Goal: Task Accomplishment & Management: Complete application form

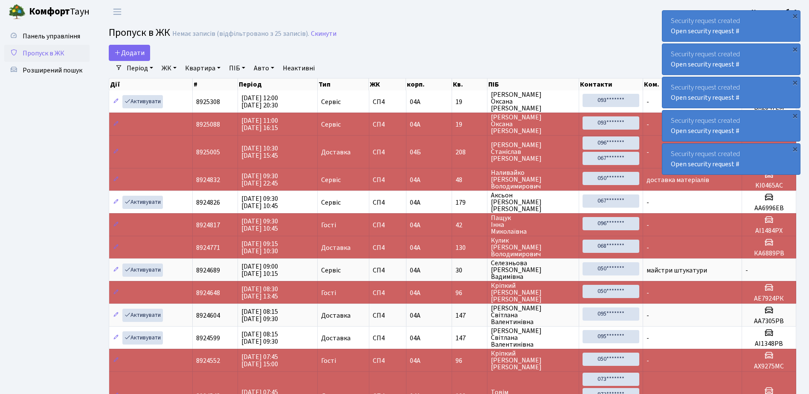
select select "25"
click at [128, 52] on span "Додати" at bounding box center [129, 52] width 30 height 9
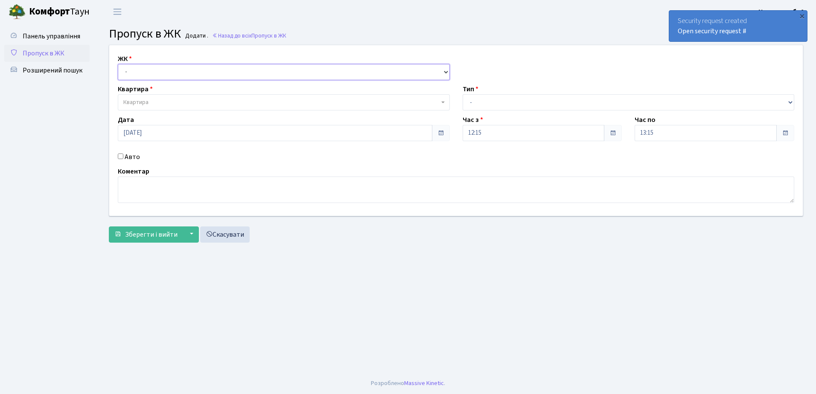
click at [202, 68] on select "- СП4, Столичне шосе, 5" at bounding box center [284, 72] width 332 height 16
select select "325"
click at [118, 64] on select "- СП4, Столичне шосе, 5" at bounding box center [284, 72] width 332 height 16
select select
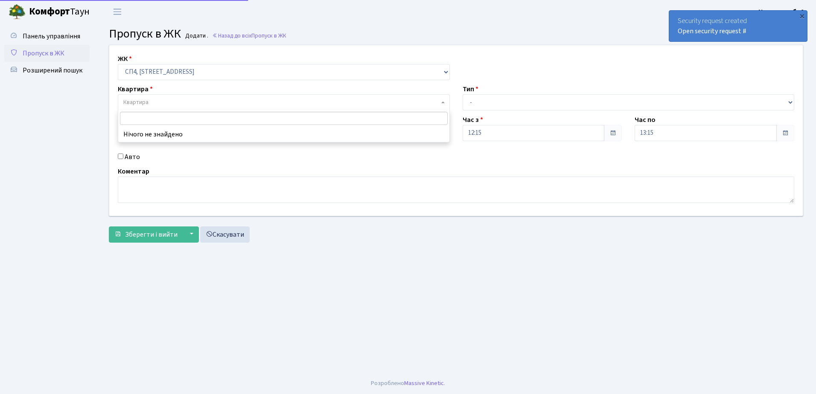
click at [192, 103] on span "Квартира" at bounding box center [281, 102] width 316 height 9
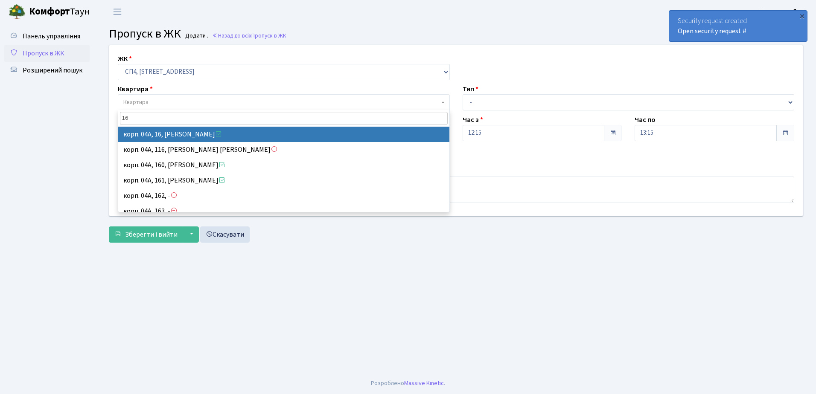
type input "16"
select select "21044"
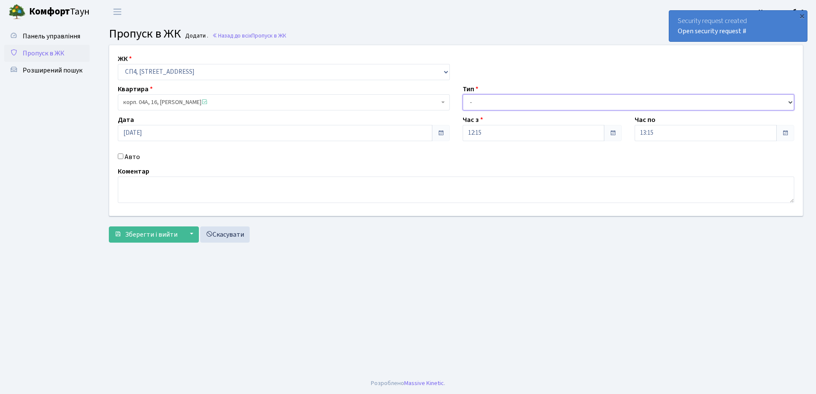
click at [518, 103] on select "- Доставка Таксі Гості Сервіс" at bounding box center [628, 102] width 332 height 16
select select "18"
click at [462, 94] on select "- Доставка Таксі Гості Сервіс" at bounding box center [628, 102] width 332 height 16
click at [145, 187] on textarea at bounding box center [456, 190] width 676 height 26
type textarea "Федорів [PERSON_NAME]"
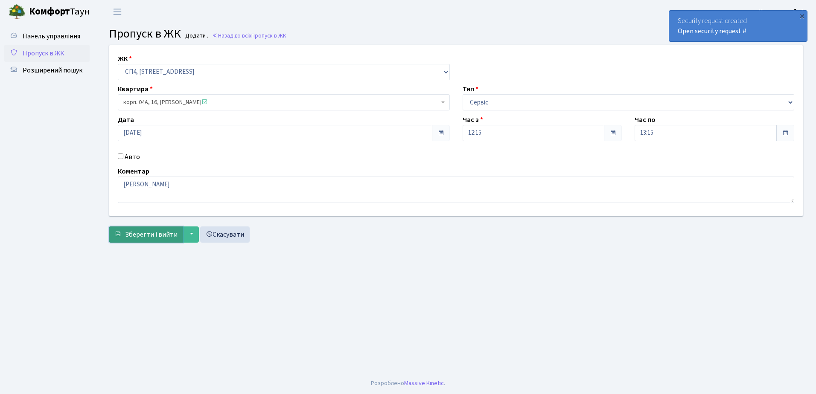
click at [149, 232] on span "Зберегти і вийти" at bounding box center [151, 234] width 52 height 9
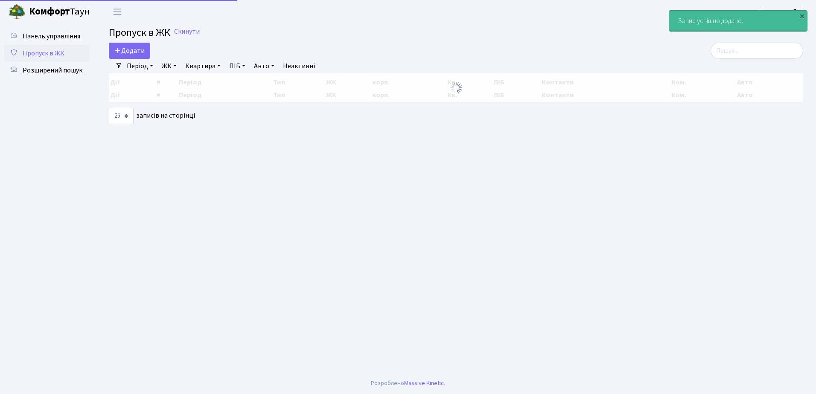
select select "25"
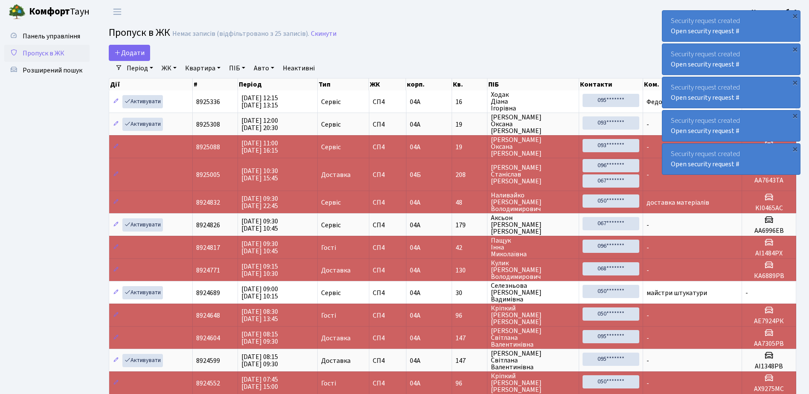
click at [738, 14] on div "Security request created Open security request #" at bounding box center [731, 26] width 138 height 31
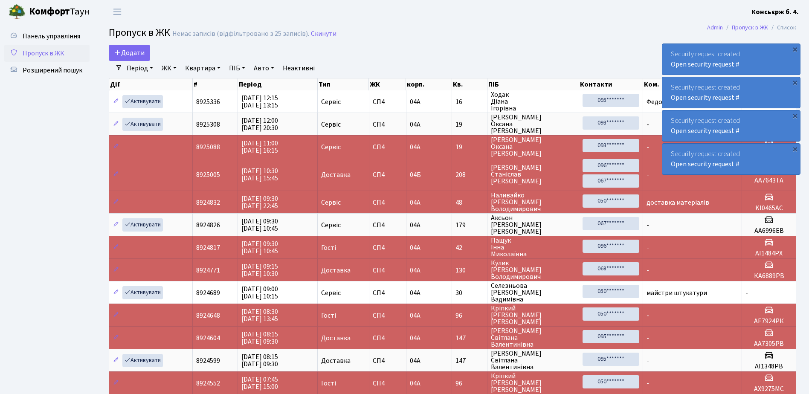
click at [738, 14] on div "Security request created Open security request #" at bounding box center [801, 26] width 138 height 31
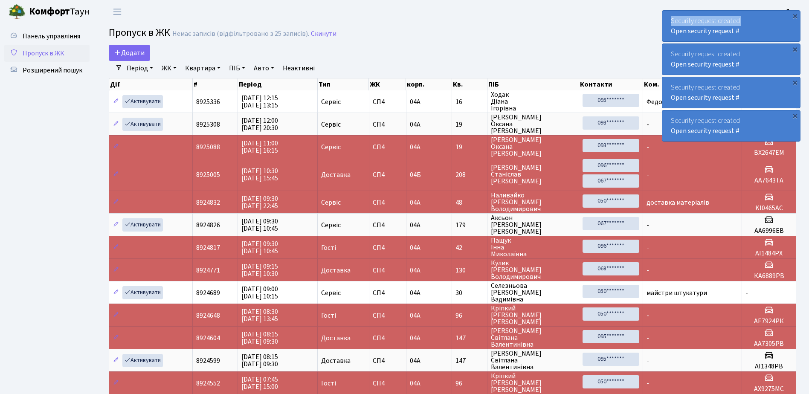
click at [738, 14] on div "Security request created Open security request #" at bounding box center [731, 26] width 138 height 31
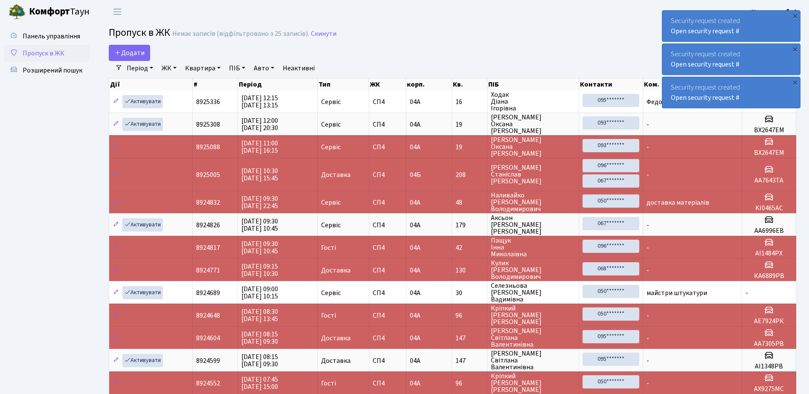
click at [738, 14] on div "Security request created Open security request #" at bounding box center [731, 26] width 138 height 31
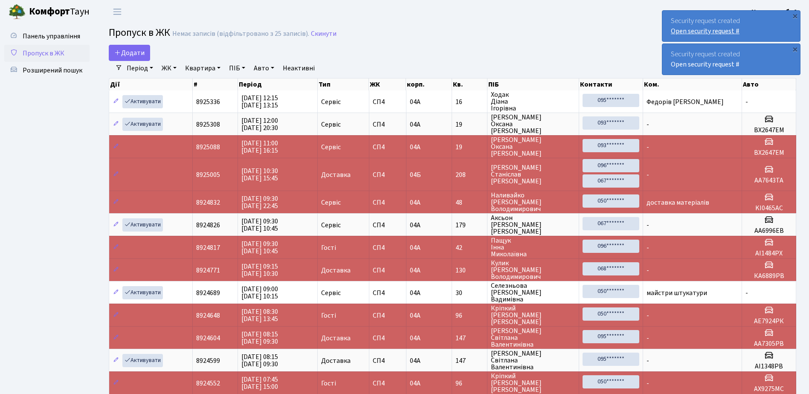
click at [736, 27] on link "Open security request #" at bounding box center [705, 30] width 69 height 9
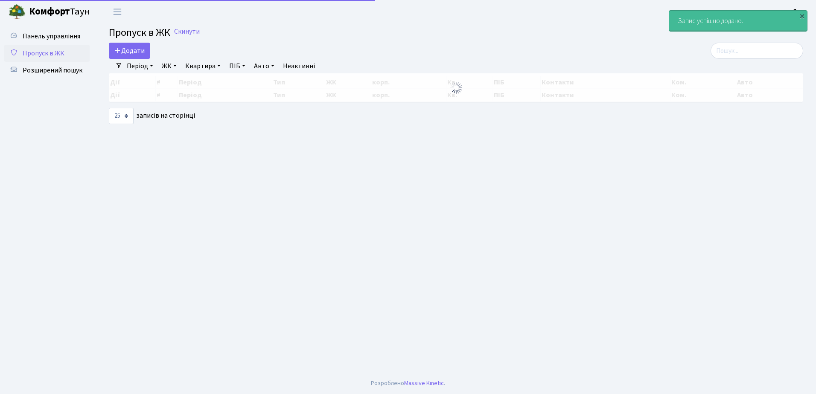
select select "25"
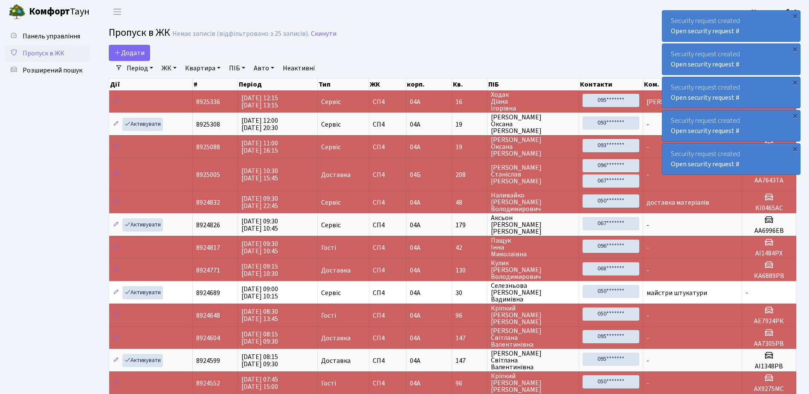
click at [787, 28] on div "Security request created Open security request #" at bounding box center [731, 26] width 138 height 31
click at [785, 32] on div "Security request created Open security request #" at bounding box center [731, 26] width 138 height 31
click at [766, 34] on div "Security request created Open security request #" at bounding box center [731, 26] width 138 height 31
click at [755, 36] on div "Security request created Open security request #" at bounding box center [731, 26] width 138 height 31
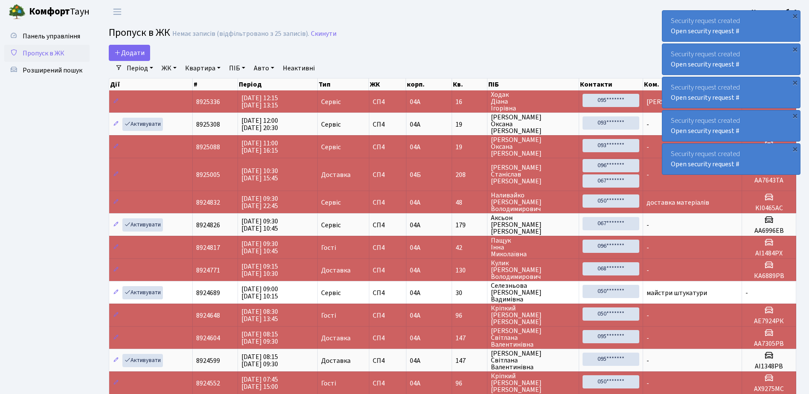
click at [755, 36] on div "Security request created Open security request #" at bounding box center [731, 26] width 138 height 31
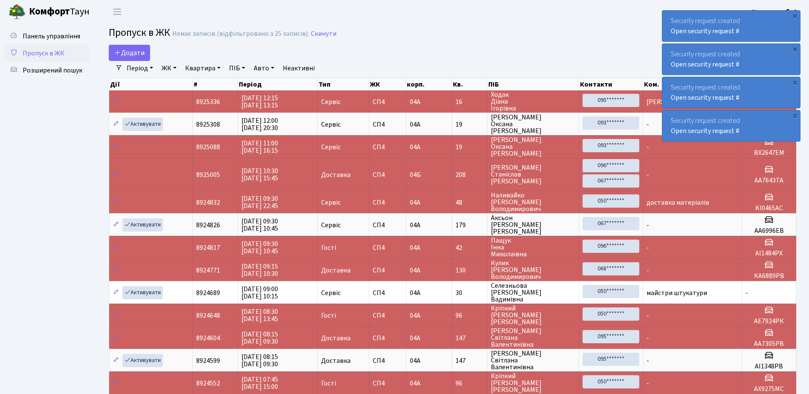
click at [755, 36] on div "Security request created Open security request #" at bounding box center [731, 26] width 138 height 31
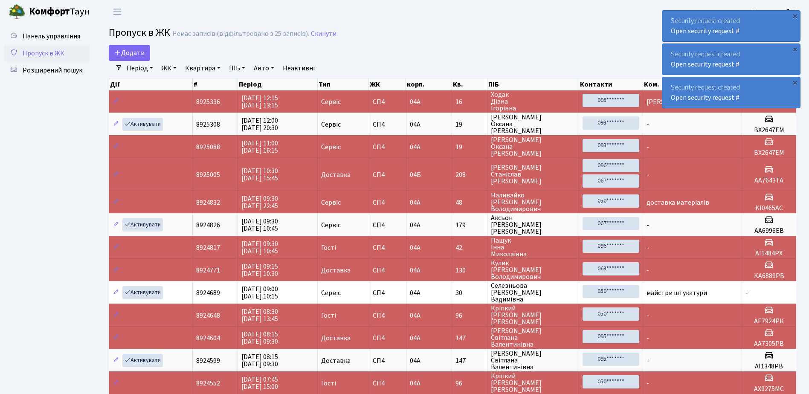
click at [755, 36] on div "Security request created Open security request #" at bounding box center [731, 26] width 138 height 31
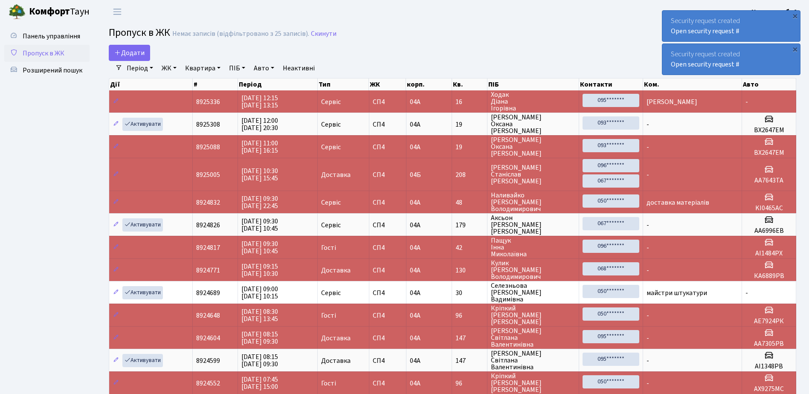
click at [755, 37] on div "Security request created Open security request #" at bounding box center [731, 26] width 138 height 31
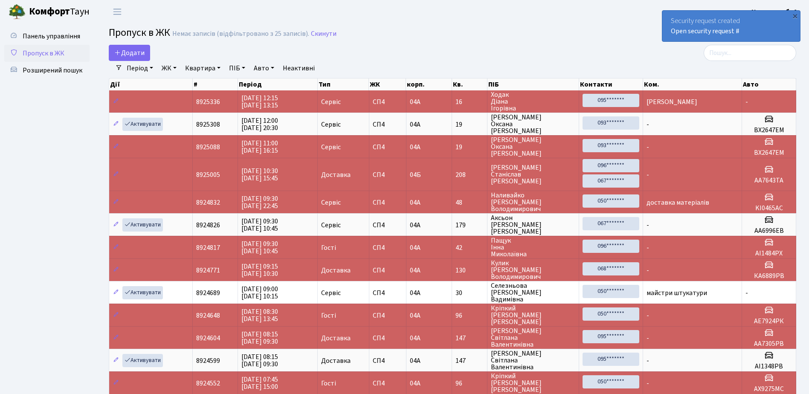
click at [755, 37] on div "Security request created Open security request #" at bounding box center [731, 26] width 138 height 31
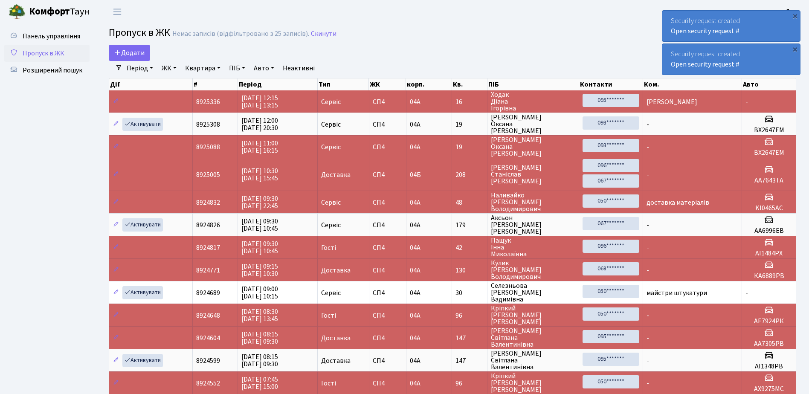
click at [762, 27] on div "Security request created Open security request #" at bounding box center [731, 26] width 138 height 31
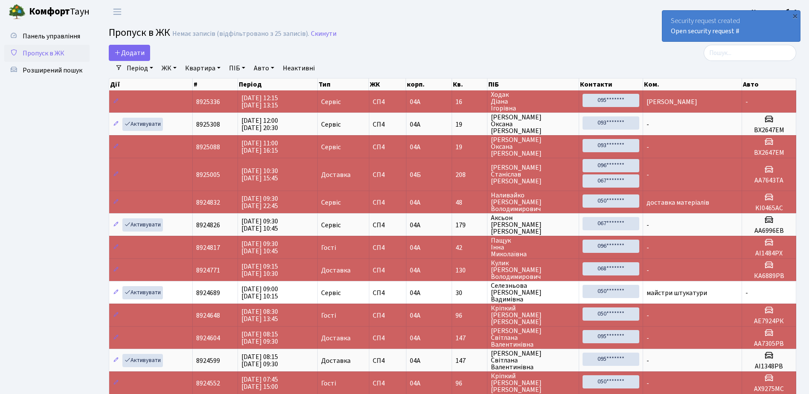
click at [762, 27] on div "Security request created Open security request #" at bounding box center [731, 26] width 138 height 31
click at [752, 20] on div "Security request created Open security request #" at bounding box center [731, 26] width 138 height 31
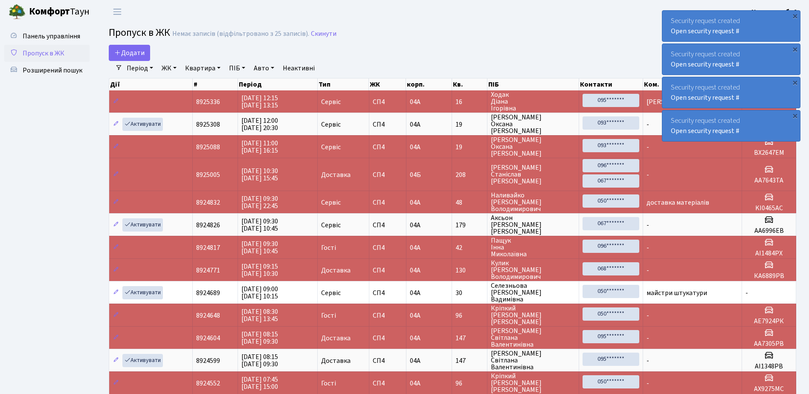
click at [769, 26] on div "Security request created Open security request #" at bounding box center [731, 26] width 138 height 31
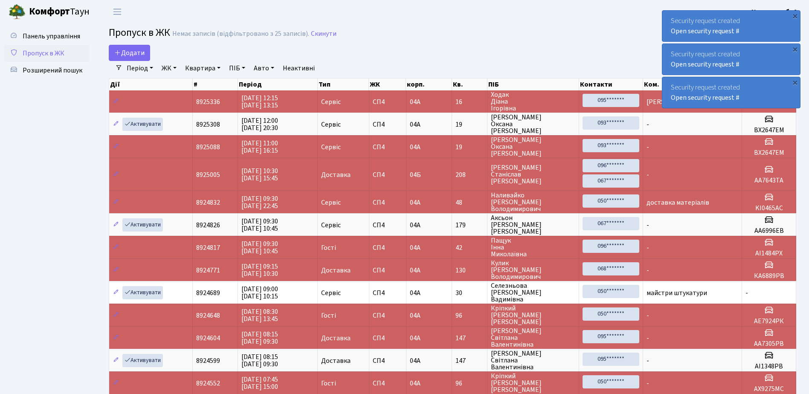
click at [769, 26] on div "Security request created Open security request #" at bounding box center [731, 26] width 138 height 31
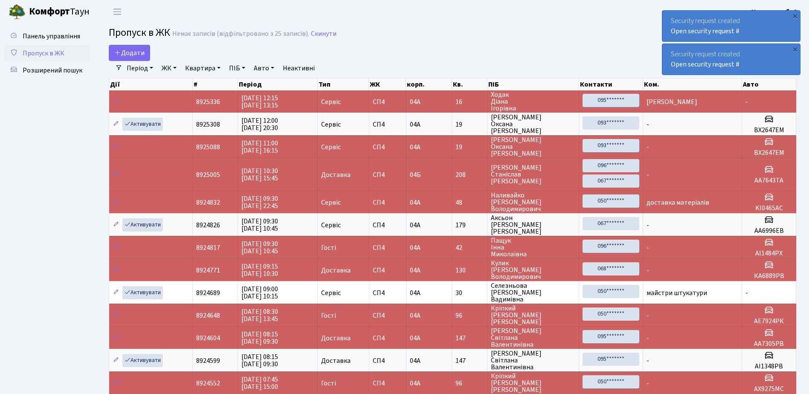
click at [769, 26] on div "Security request created Open security request #" at bounding box center [731, 26] width 138 height 31
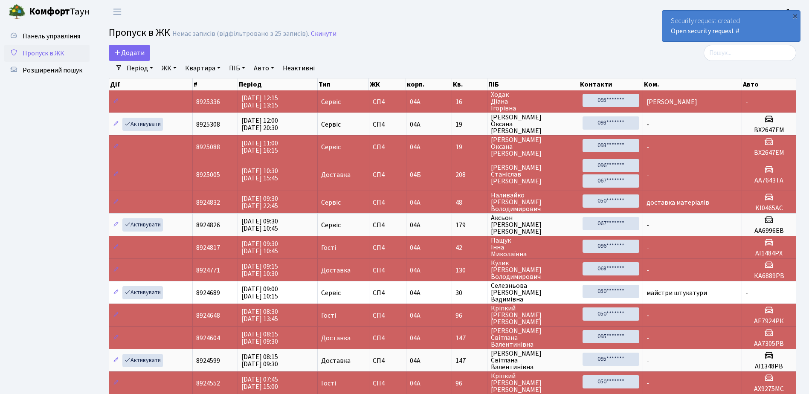
click at [769, 26] on div "Security request created Open security request #" at bounding box center [731, 26] width 138 height 31
click at [755, 24] on div "Security request created Open security request #" at bounding box center [731, 26] width 138 height 31
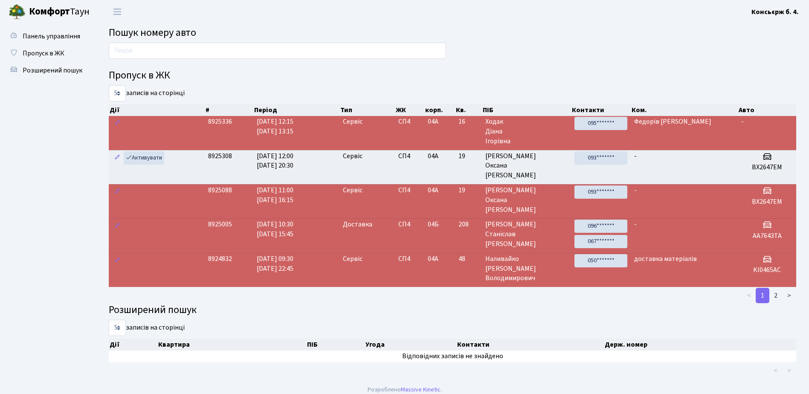
scroll to position [6, 0]
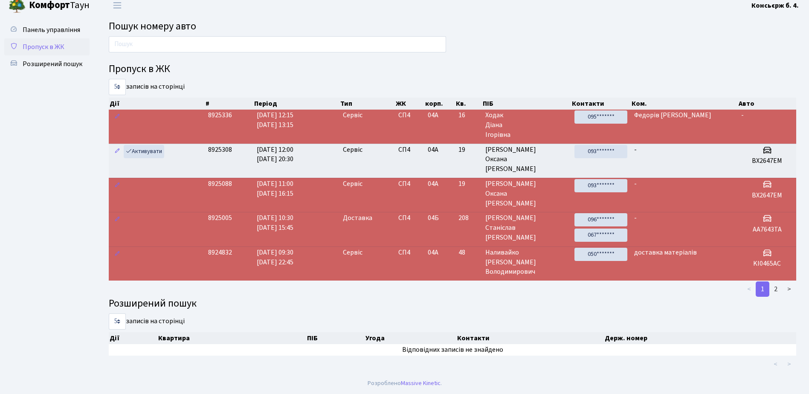
click at [53, 42] on link "Пропуск в ЖК" at bounding box center [46, 46] width 85 height 17
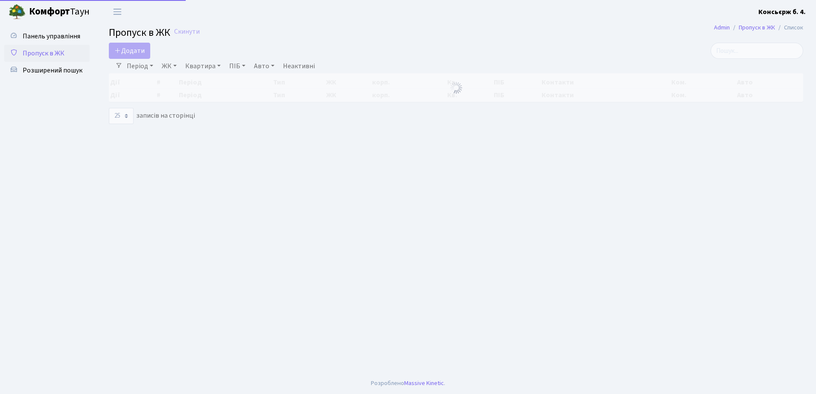
select select "25"
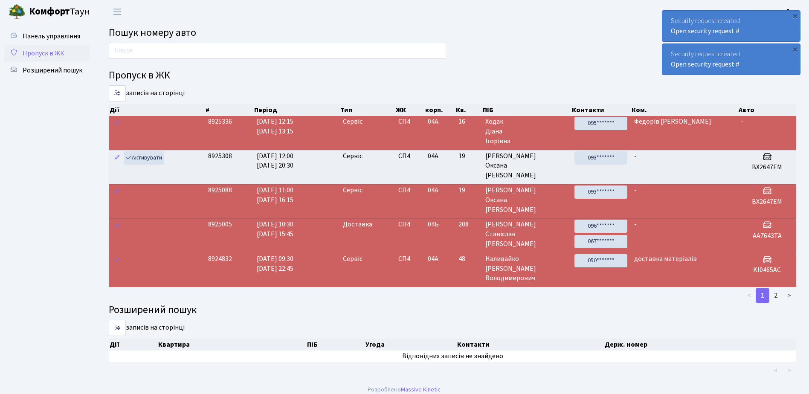
click at [45, 50] on span "Пропуск в ЖК" at bounding box center [44, 53] width 42 height 9
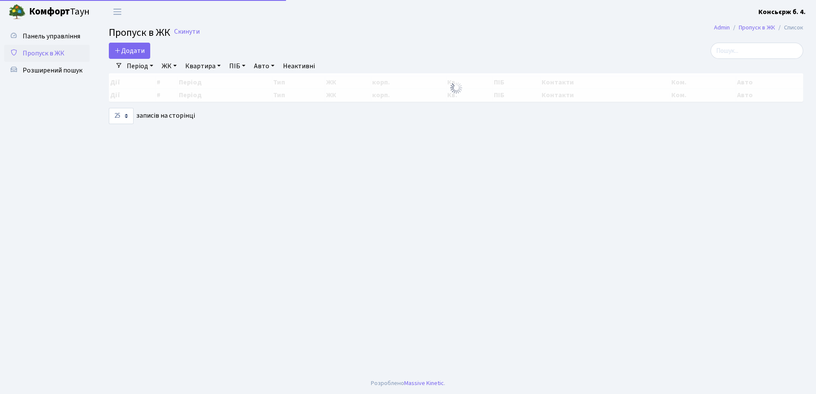
select select "25"
